Goal: Use online tool/utility: Utilize a website feature to perform a specific function

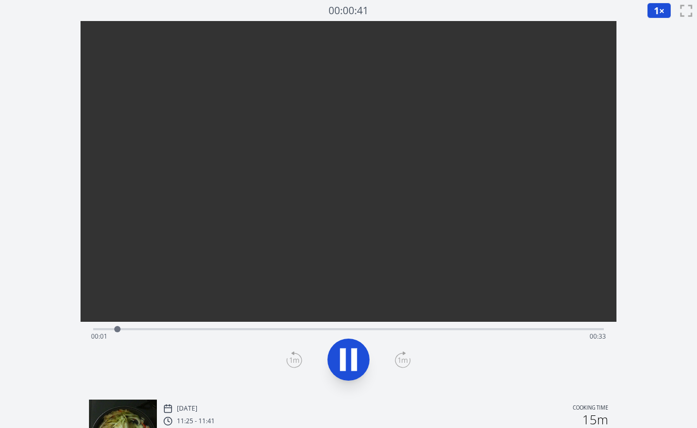
click at [345, 354] on icon at bounding box center [343, 360] width 6 height 23
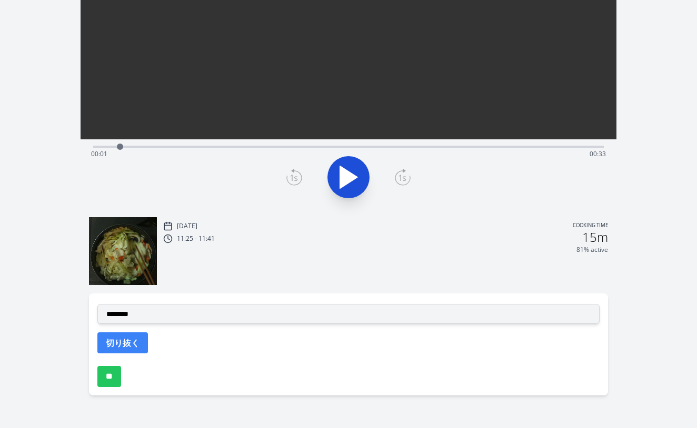
scroll to position [183, 0]
select select "**********"
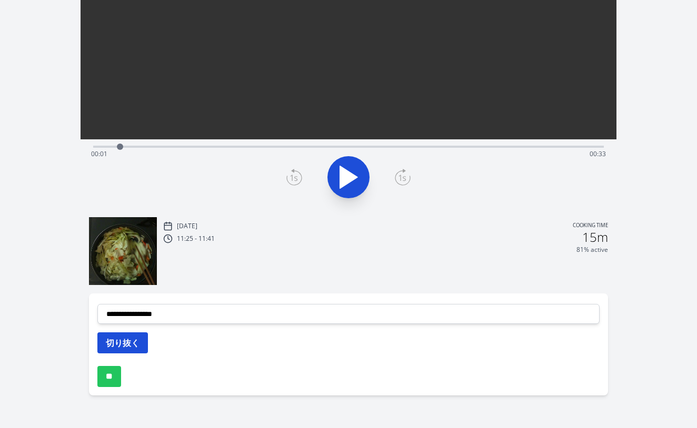
click at [128, 342] on button "切り抜く" at bounding box center [122, 343] width 51 height 21
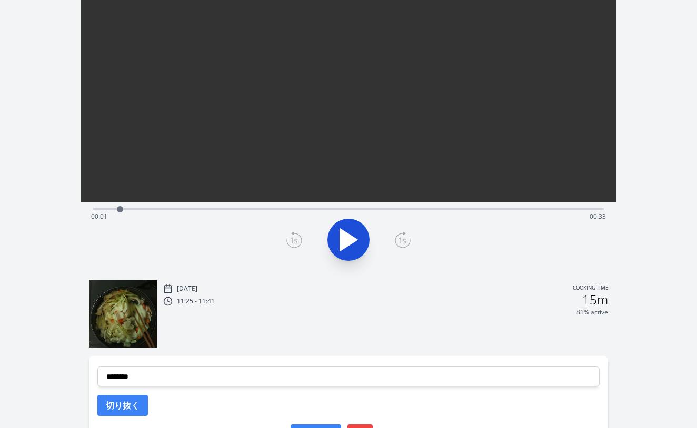
scroll to position [114, 0]
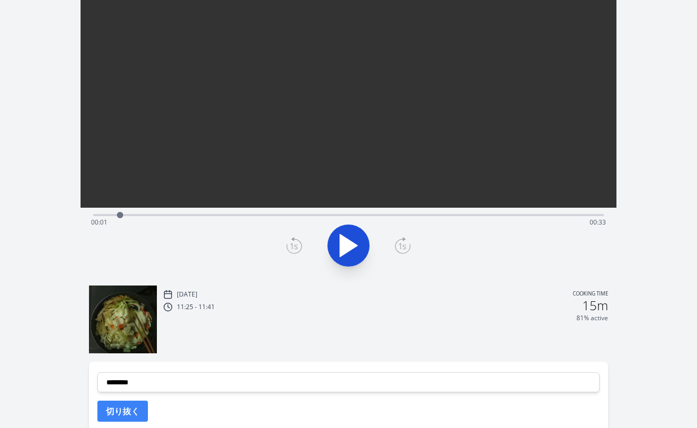
click at [184, 211] on div "Time elapsed: 00:01 Time remaining: 00:33" at bounding box center [348, 214] width 511 height 13
click at [224, 214] on div "Time elapsed: 00:05 Time remaining: 00:28" at bounding box center [348, 222] width 515 height 17
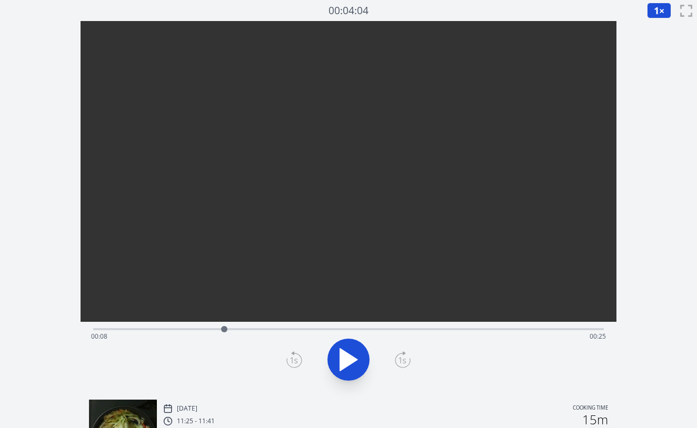
scroll to position [0, 0]
click at [179, 329] on div "Time elapsed: 00:08 Time remaining: 00:25" at bounding box center [348, 336] width 515 height 17
click at [163, 327] on div "Time elapsed: 00:05 Time remaining: 00:28" at bounding box center [348, 328] width 511 height 13
click at [140, 327] on div "Time elapsed: 00:04 Time remaining: 00:29" at bounding box center [348, 328] width 511 height 13
click at [132, 327] on div "Time elapsed: 00:03 Time remaining: 00:31" at bounding box center [348, 328] width 511 height 13
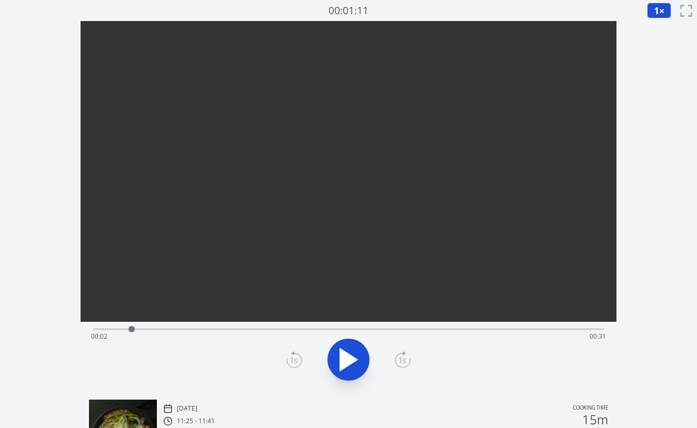
click at [122, 327] on div "Time elapsed: 00:02 Time remaining: 00:31" at bounding box center [348, 328] width 511 height 13
click at [126, 330] on div at bounding box center [126, 329] width 6 height 6
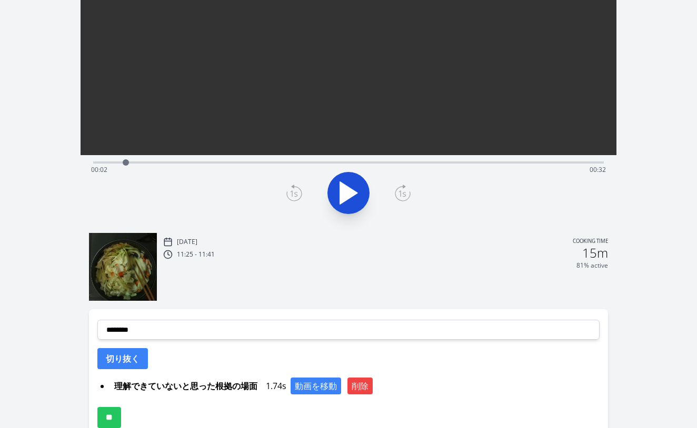
scroll to position [183, 0]
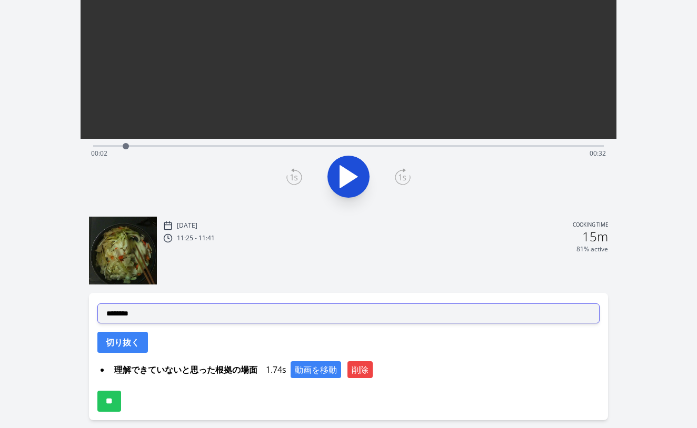
select select "**********"
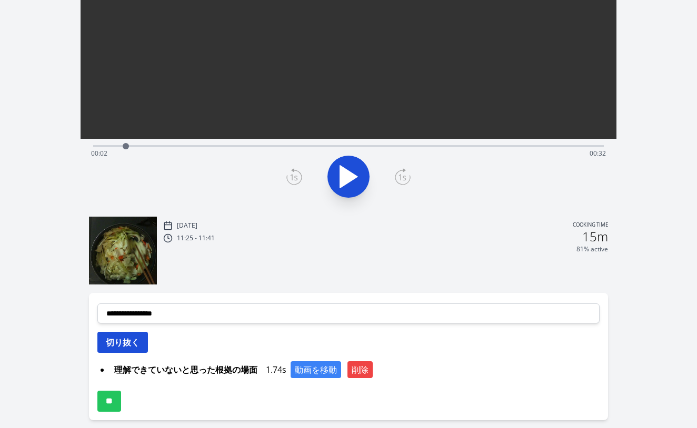
click at [136, 341] on button "切り抜く" at bounding box center [122, 342] width 51 height 21
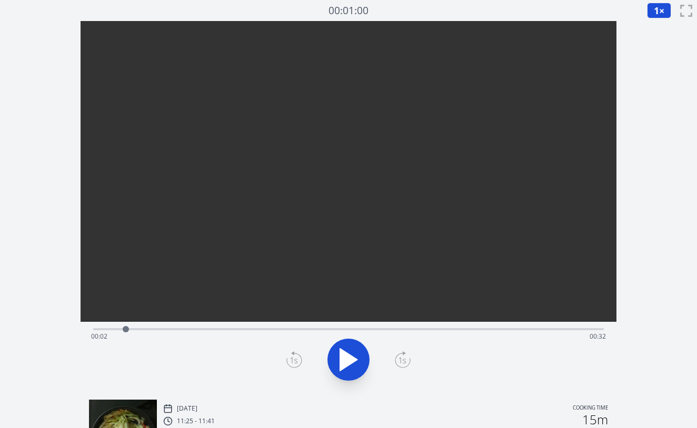
scroll to position [0, 0]
drag, startPoint x: 127, startPoint y: 328, endPoint x: 147, endPoint y: 328, distance: 19.5
click at [147, 328] on div at bounding box center [147, 329] width 6 height 6
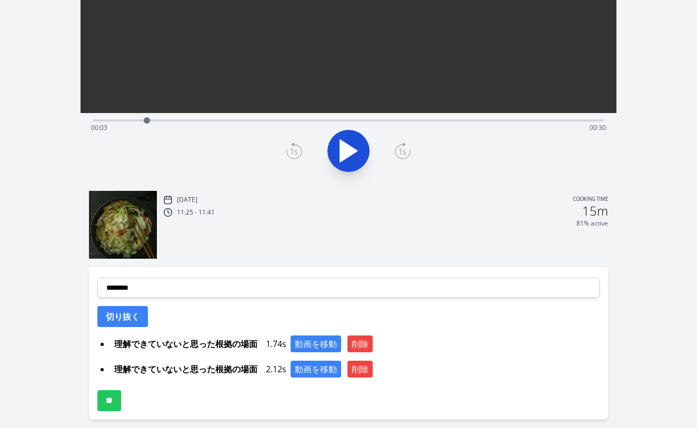
scroll to position [226, 0]
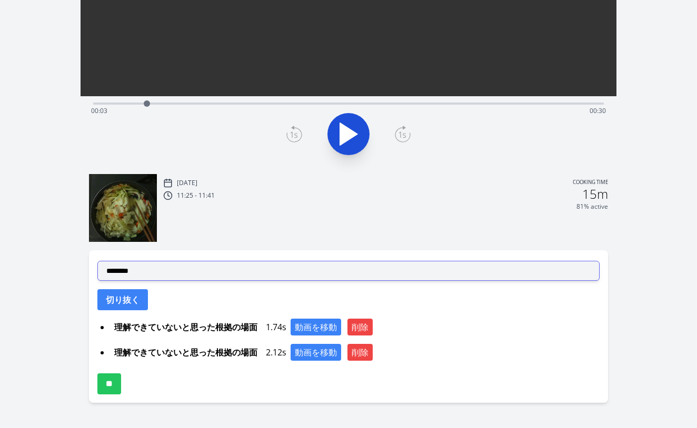
select select "**********"
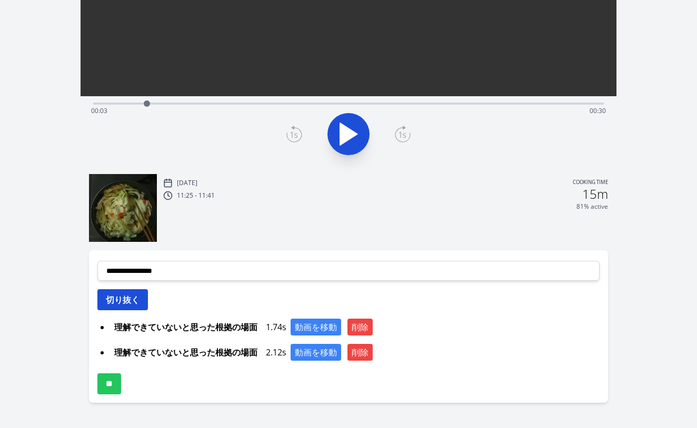
click at [131, 307] on button "切り抜く" at bounding box center [122, 300] width 51 height 21
select select
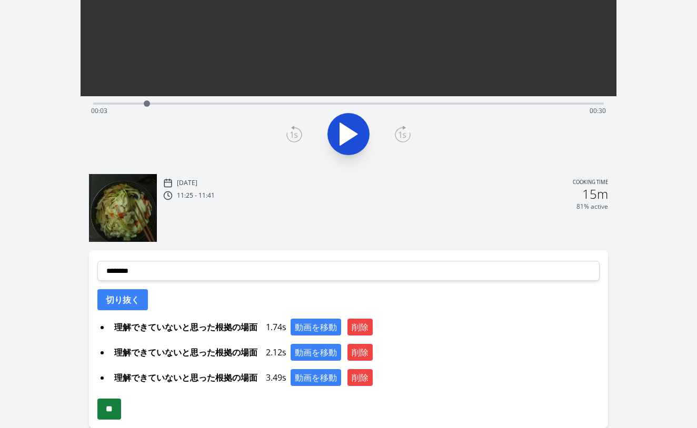
click at [117, 402] on input "**" at bounding box center [109, 409] width 24 height 21
